Goal: Find specific page/section: Find specific page/section

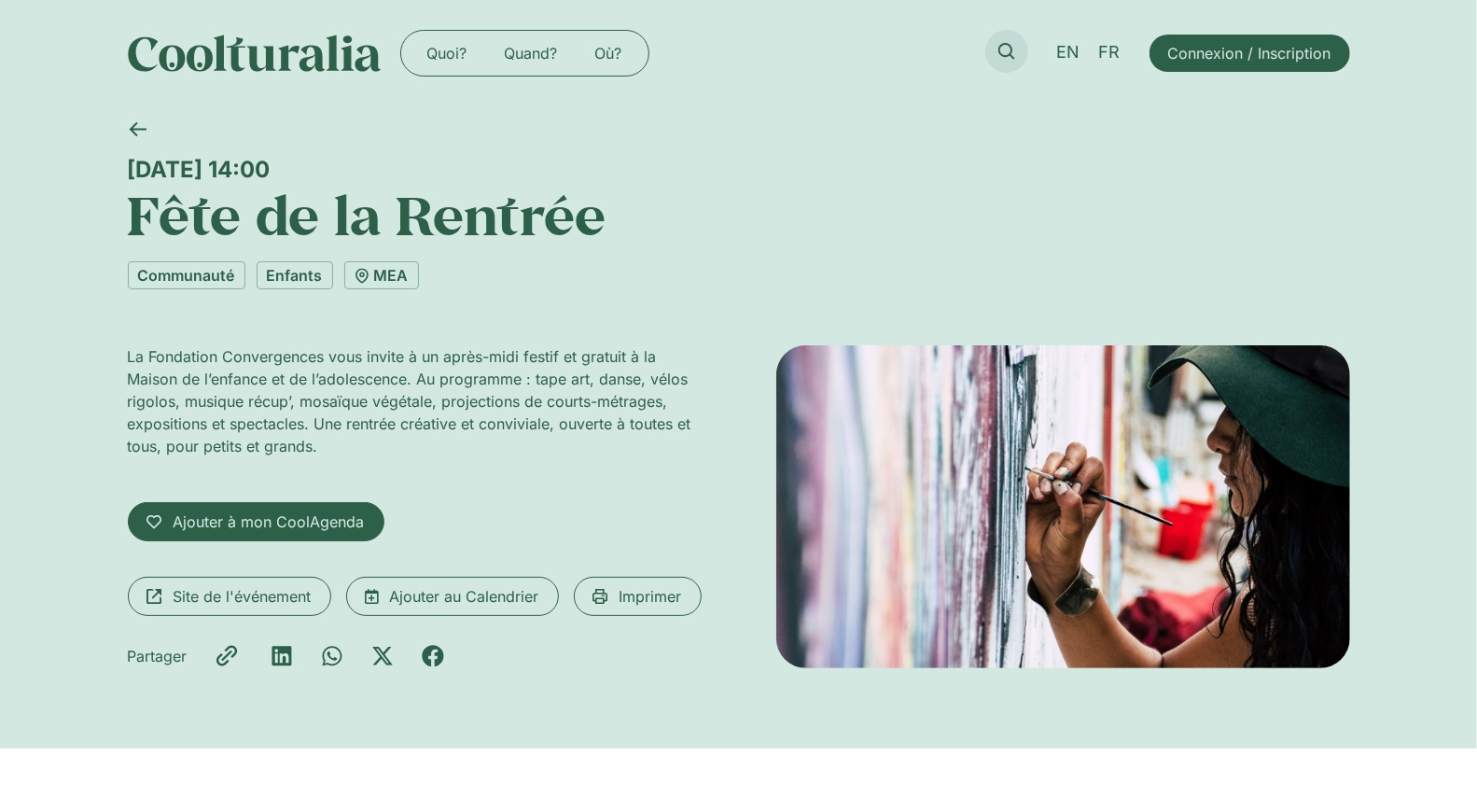
click at [1010, 47] on icon at bounding box center [1007, 51] width 17 height 17
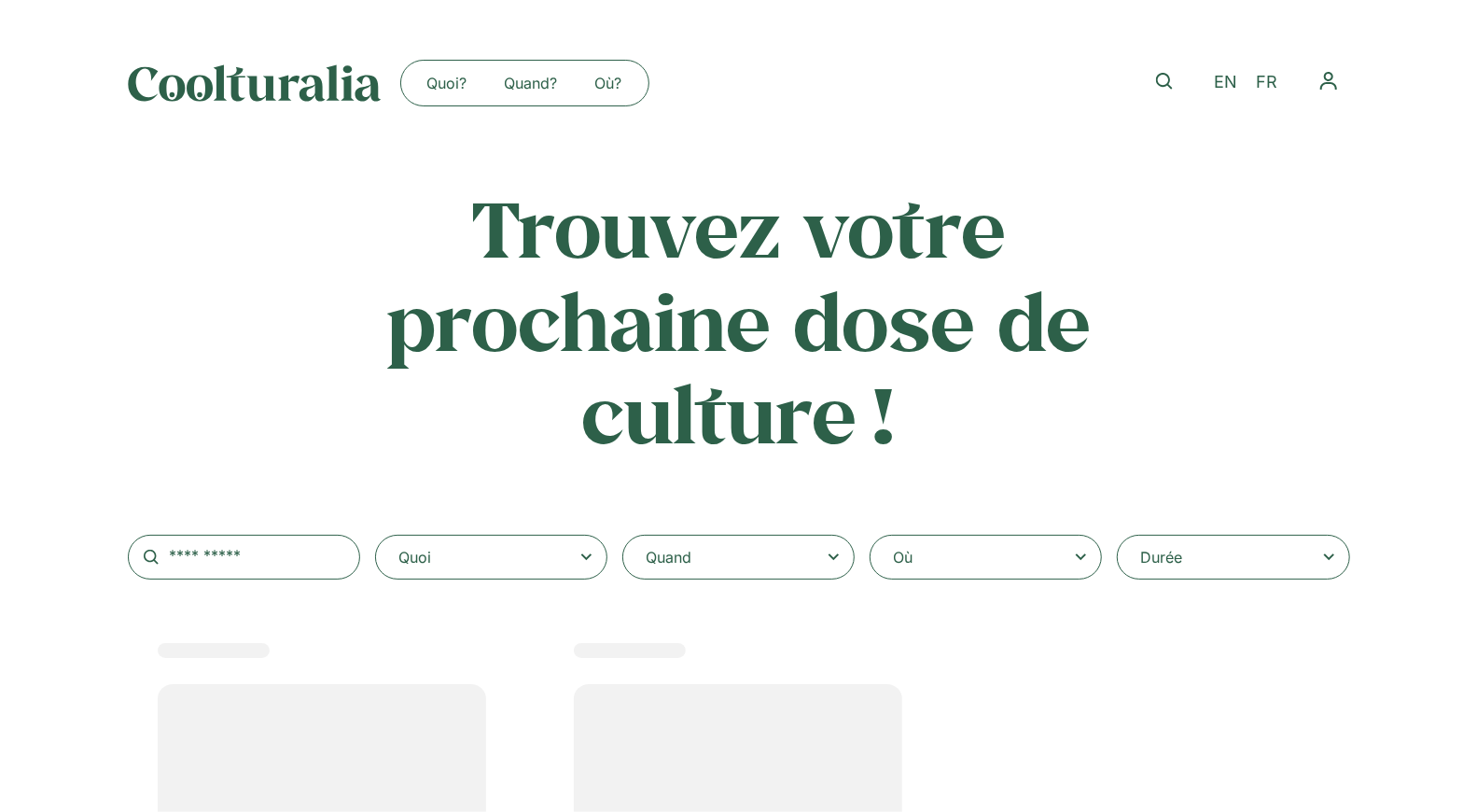
select select
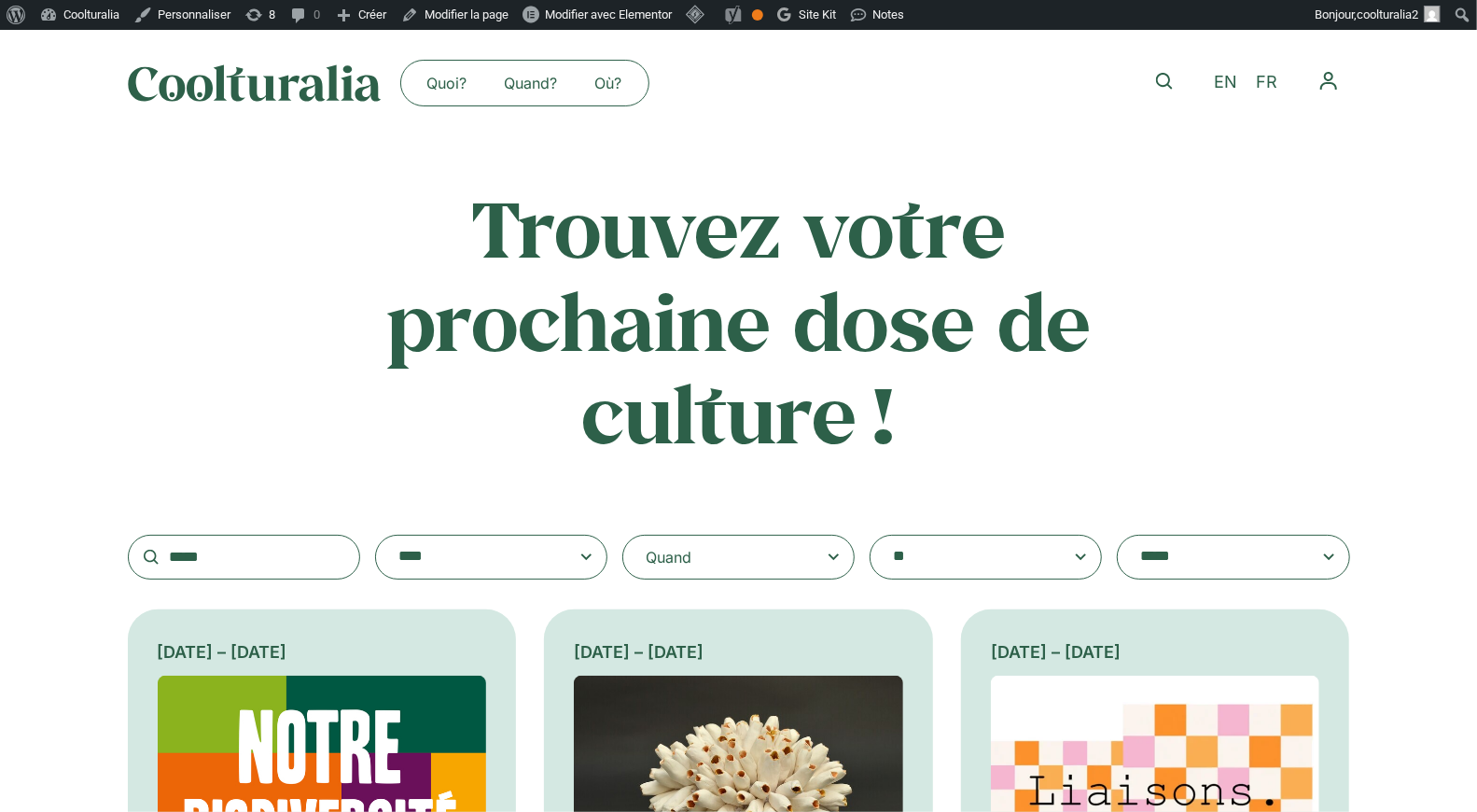
type input "******"
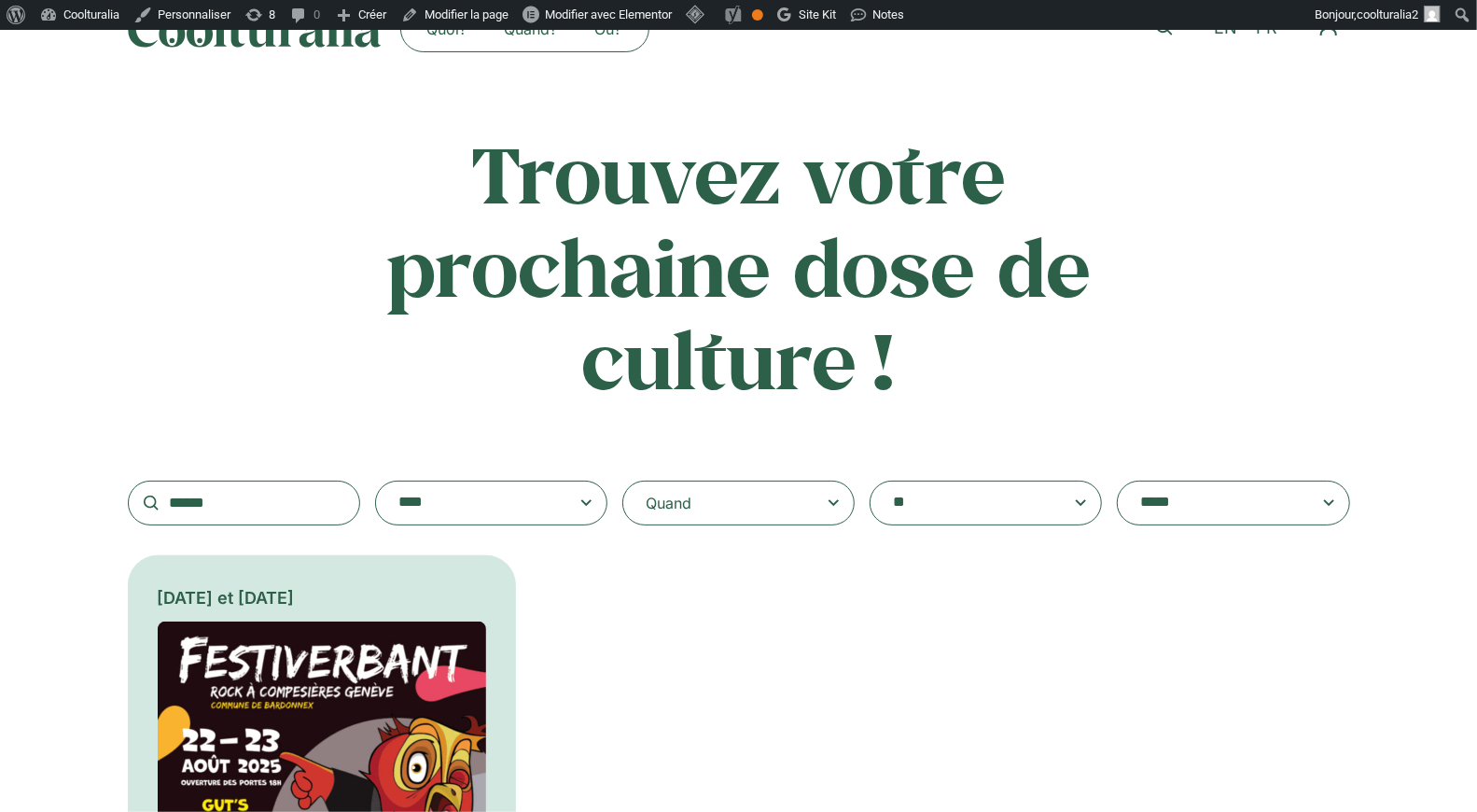
scroll to position [58, 0]
